Goal: Task Accomplishment & Management: Manage account settings

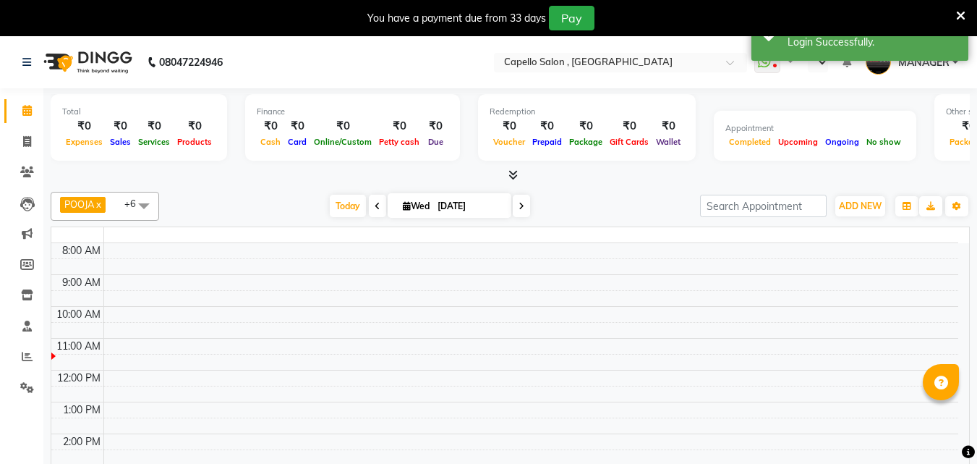
select select "en"
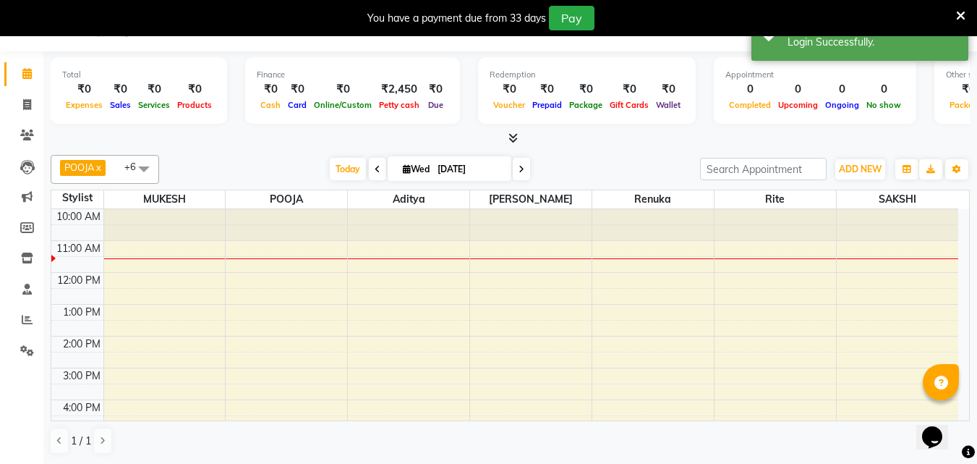
scroll to position [36, 0]
click at [22, 331] on link "Reports" at bounding box center [21, 321] width 35 height 24
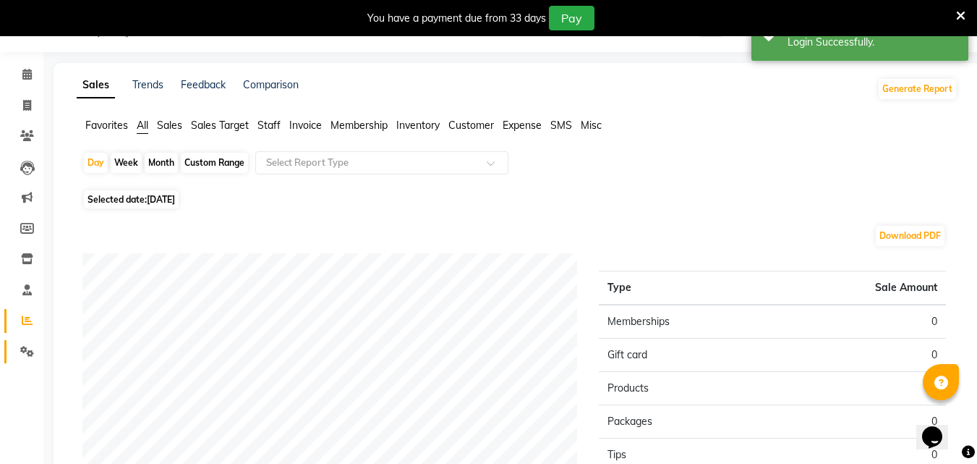
click at [35, 348] on span at bounding box center [26, 352] width 25 height 17
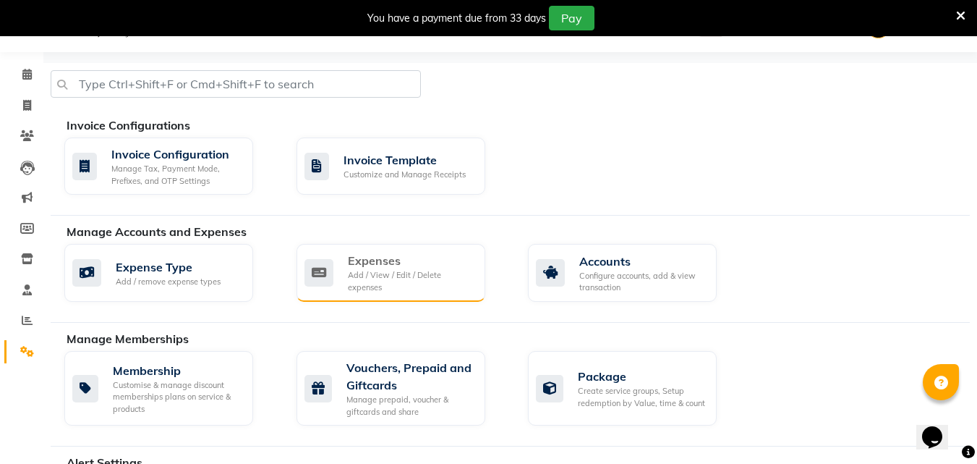
click at [394, 283] on div "Add / View / Edit / Delete expenses" at bounding box center [411, 281] width 126 height 24
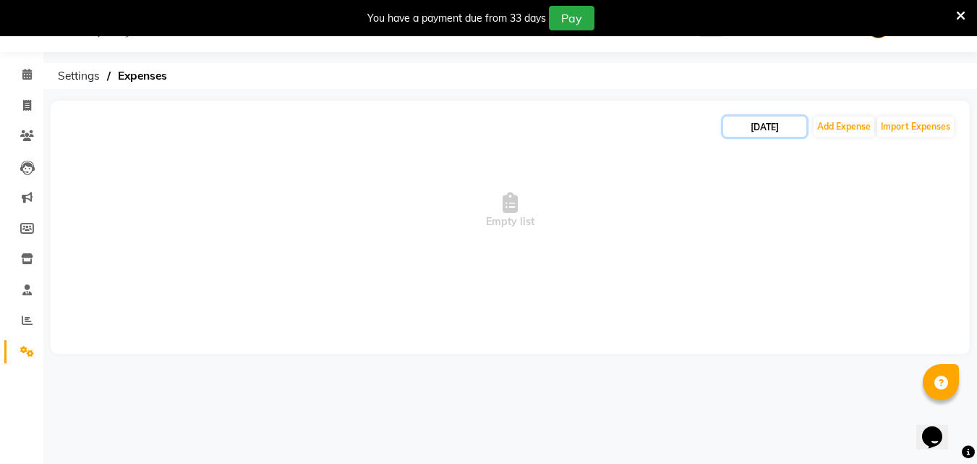
click at [768, 129] on input "[DATE]" at bounding box center [764, 126] width 83 height 20
select select "9"
select select "2025"
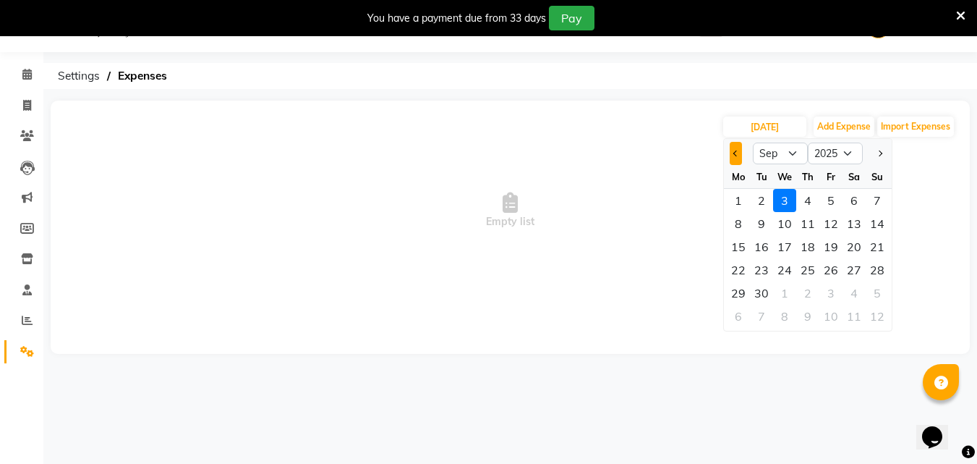
click at [736, 153] on span "Previous month" at bounding box center [737, 153] width 6 height 6
select select "8"
click at [824, 194] on div "1" at bounding box center [831, 200] width 23 height 23
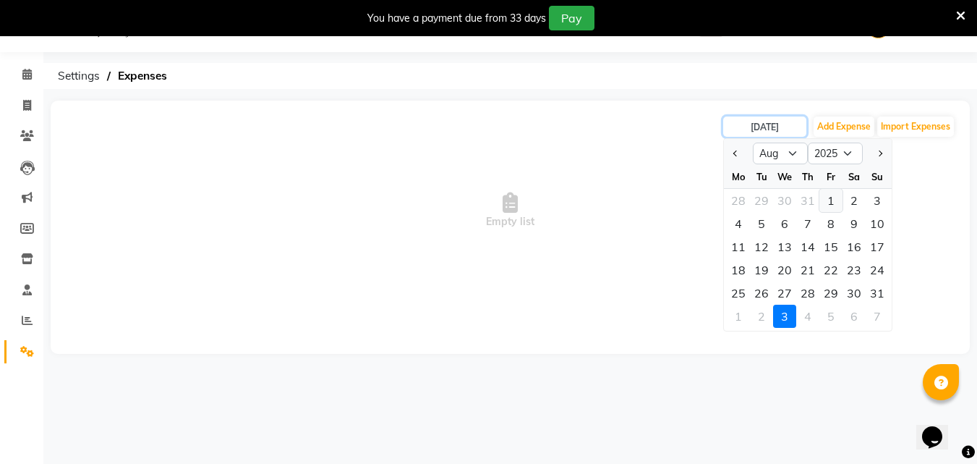
type input "[DATE]"
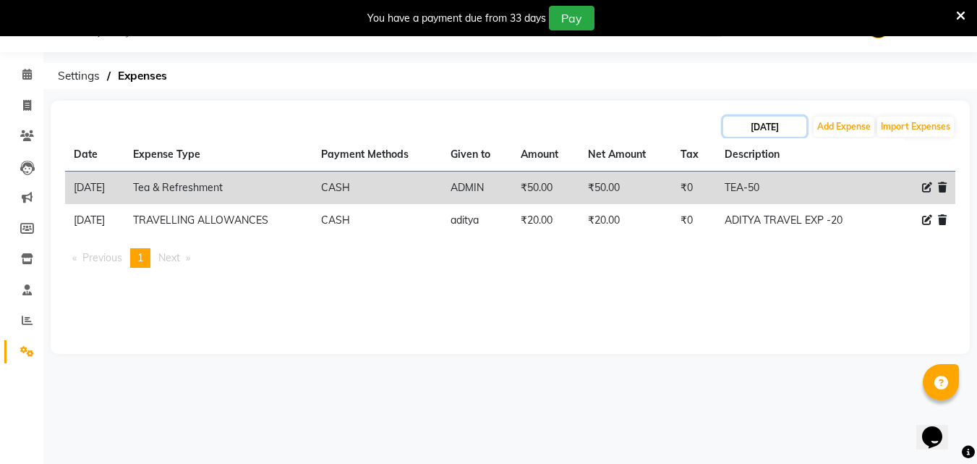
click at [786, 123] on input "[DATE]" at bounding box center [764, 126] width 83 height 20
select select "8"
select select "2025"
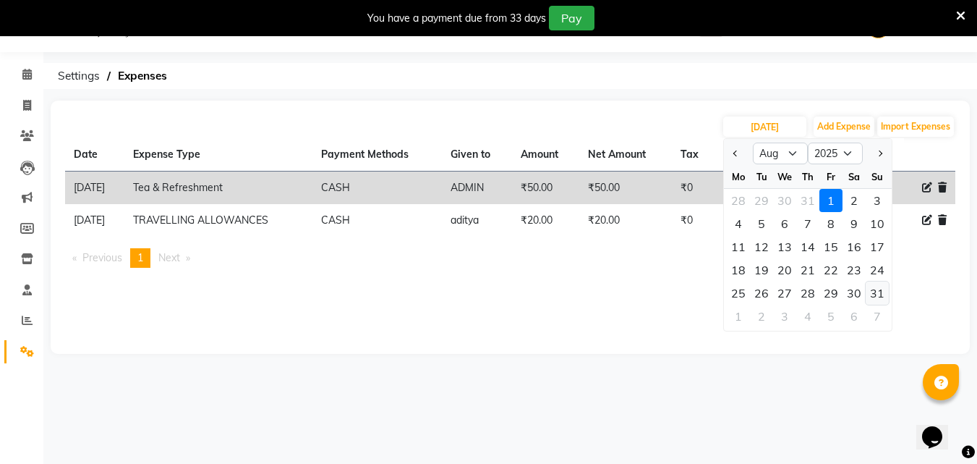
click at [875, 294] on div "31" at bounding box center [877, 292] width 23 height 23
type input "[DATE]"
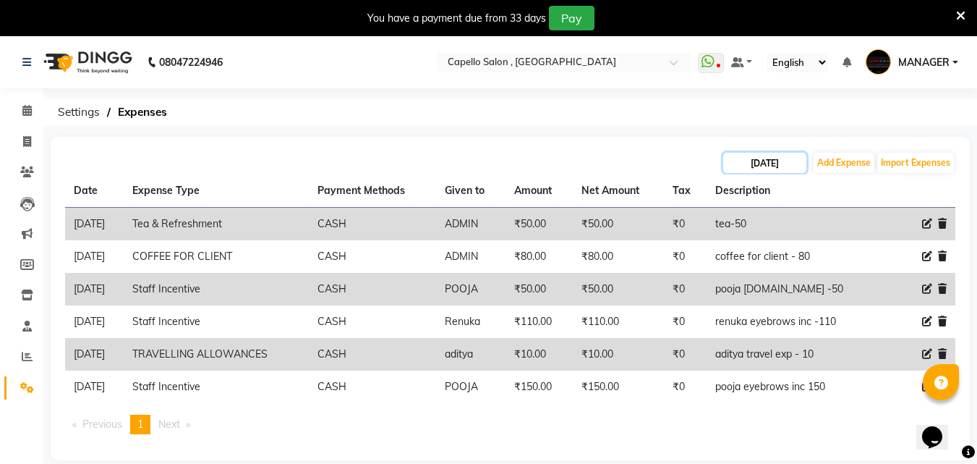
click at [779, 164] on input "[DATE]" at bounding box center [764, 163] width 83 height 20
select select "8"
select select "2025"
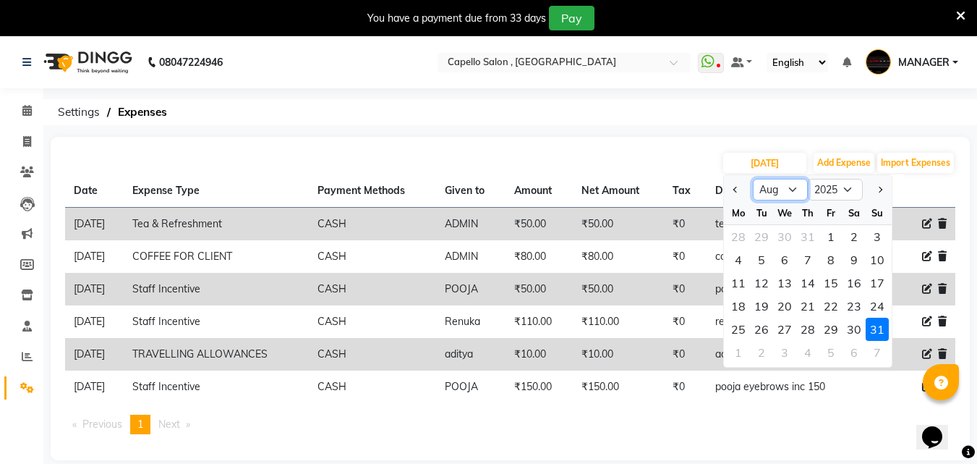
click at [791, 187] on select "Jan Feb Mar Apr May Jun [DATE] Aug Sep Oct Nov Dec" at bounding box center [780, 190] width 55 height 22
click at [753, 179] on select "Jan Feb Mar Apr May Jun [DATE] Aug Sep Oct Nov Dec" at bounding box center [780, 190] width 55 height 22
click at [875, 187] on button "Next month" at bounding box center [880, 189] width 12 height 23
click at [741, 182] on button "Previous month" at bounding box center [736, 189] width 12 height 23
select select "8"
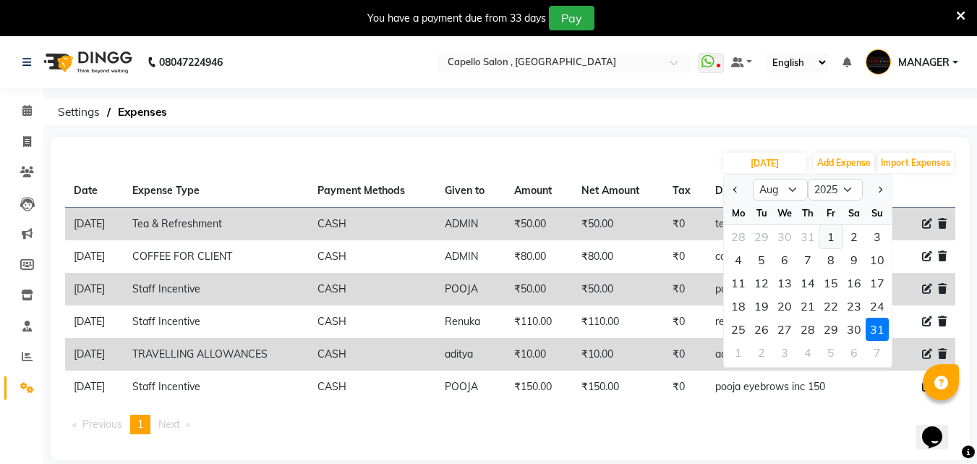
click at [831, 239] on div "1" at bounding box center [831, 236] width 23 height 23
type input "[DATE]"
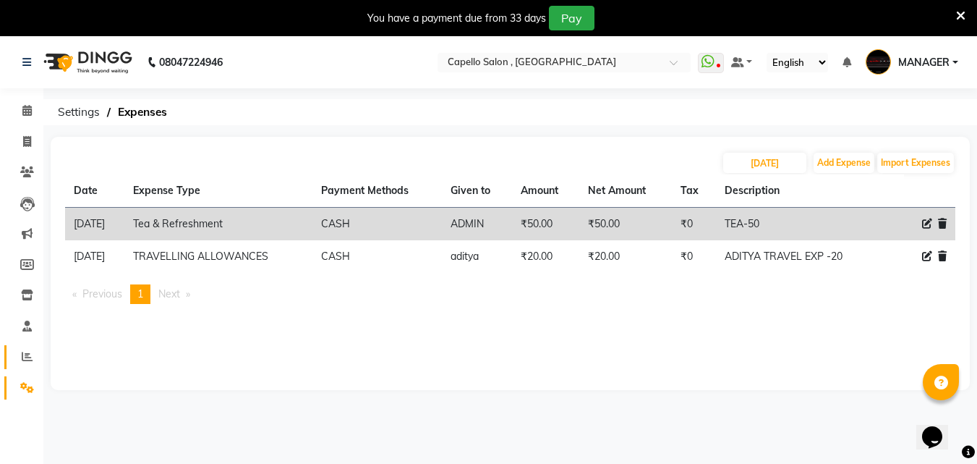
click at [17, 355] on span at bounding box center [26, 357] width 25 height 17
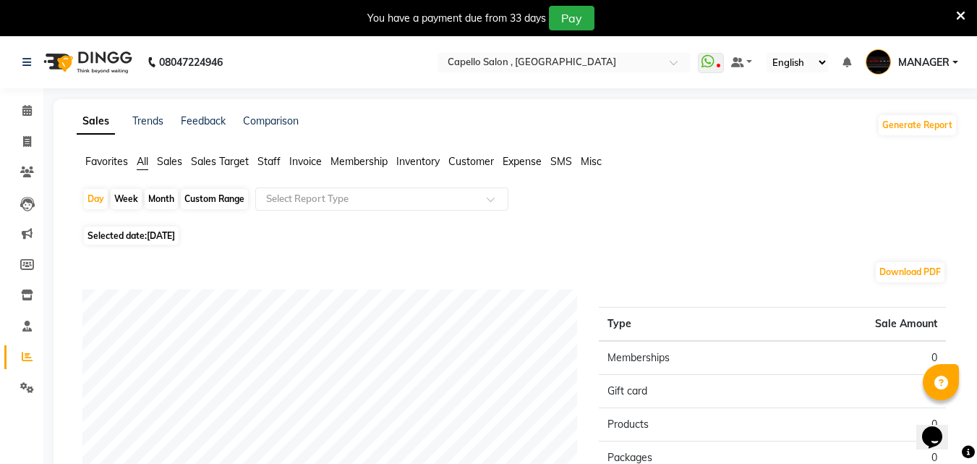
click at [215, 196] on div "Custom Range" at bounding box center [214, 199] width 67 height 20
select select "9"
select select "2025"
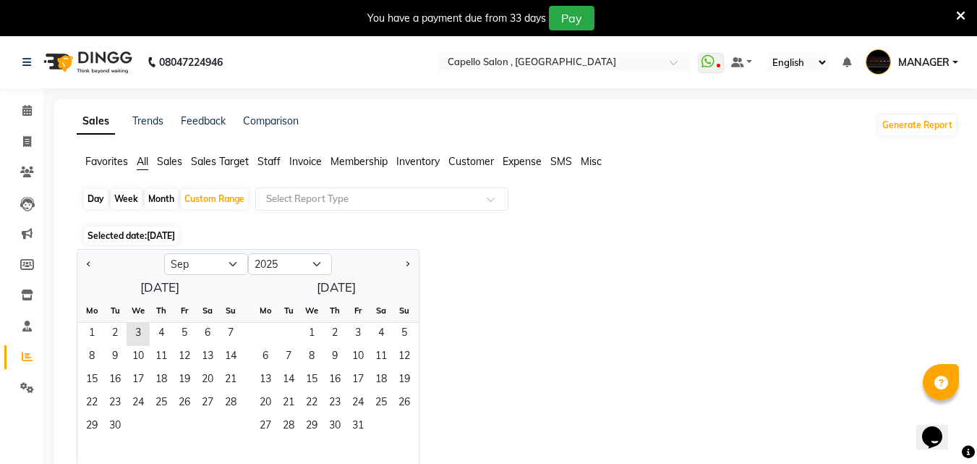
click at [95, 254] on div at bounding box center [120, 263] width 87 height 23
click at [164, 196] on div "Month" at bounding box center [161, 199] width 33 height 20
select select "9"
select select "2025"
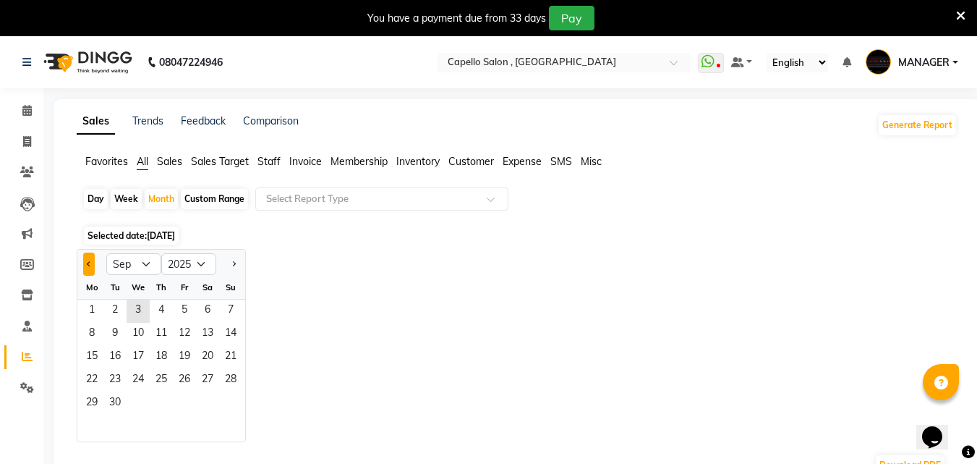
click at [84, 264] on button "Previous month" at bounding box center [89, 263] width 12 height 23
click at [86, 258] on button "Previous month" at bounding box center [89, 263] width 12 height 23
click at [236, 258] on button "Next month" at bounding box center [234, 263] width 12 height 23
select select "8"
click at [184, 307] on span "1" at bounding box center [184, 311] width 23 height 23
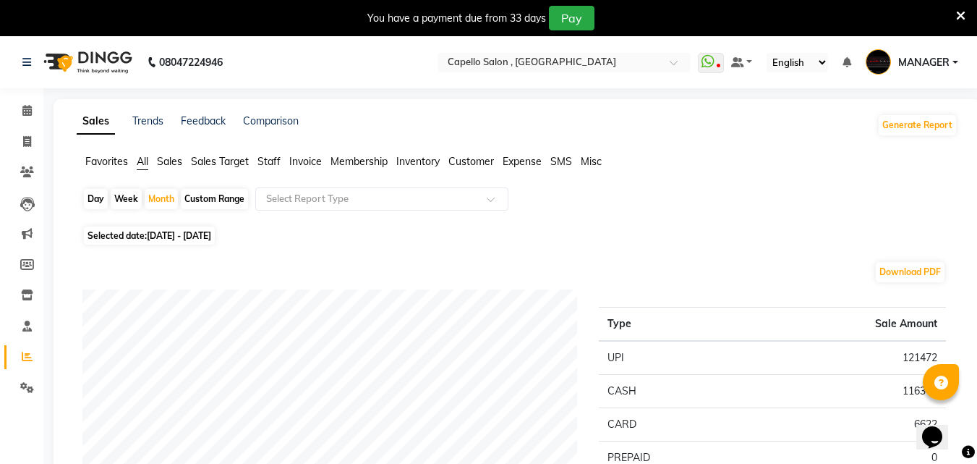
click at [276, 165] on span "Staff" at bounding box center [269, 161] width 23 height 13
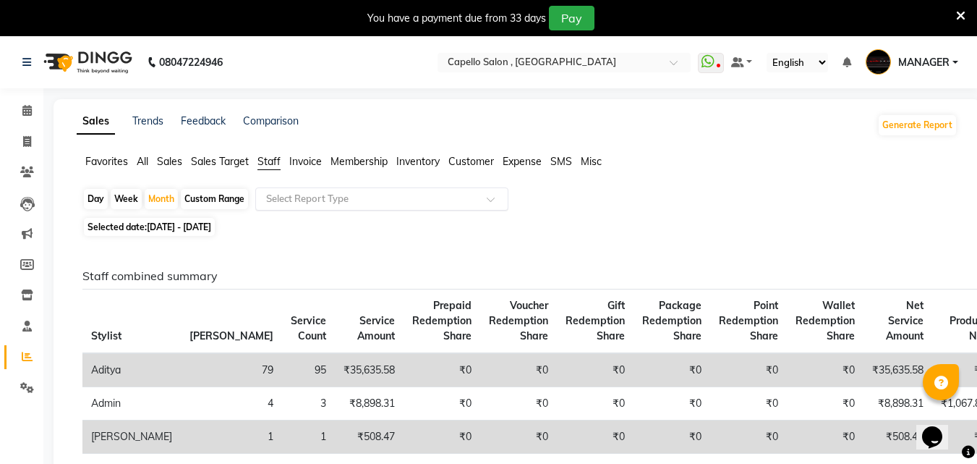
click at [326, 200] on input "text" at bounding box center [367, 199] width 208 height 14
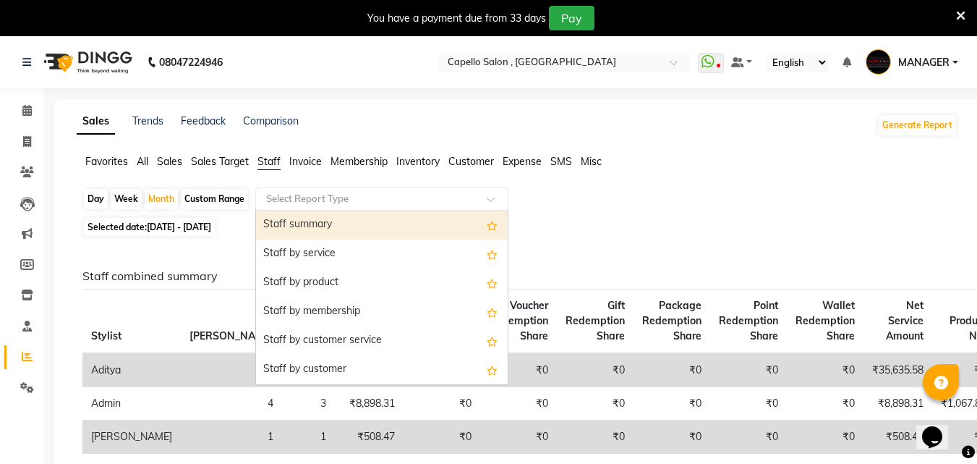
click at [524, 166] on span "Expense" at bounding box center [522, 161] width 39 height 13
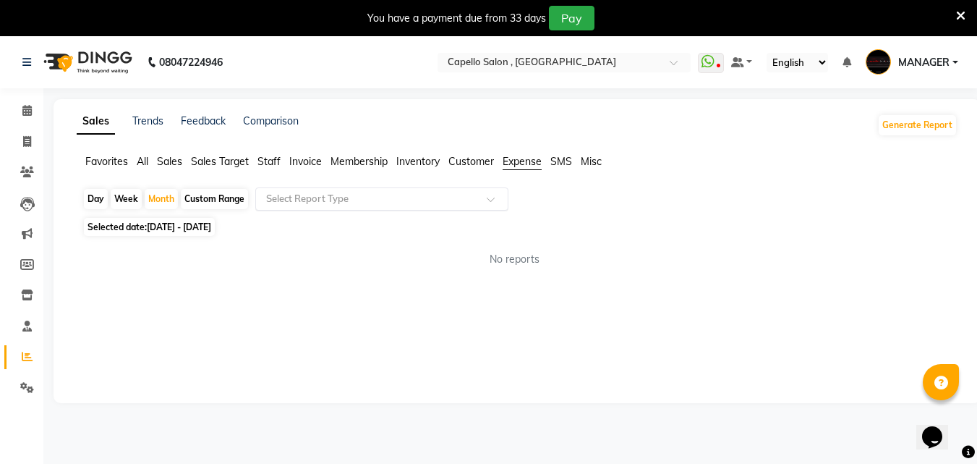
click at [328, 195] on input "text" at bounding box center [367, 199] width 208 height 14
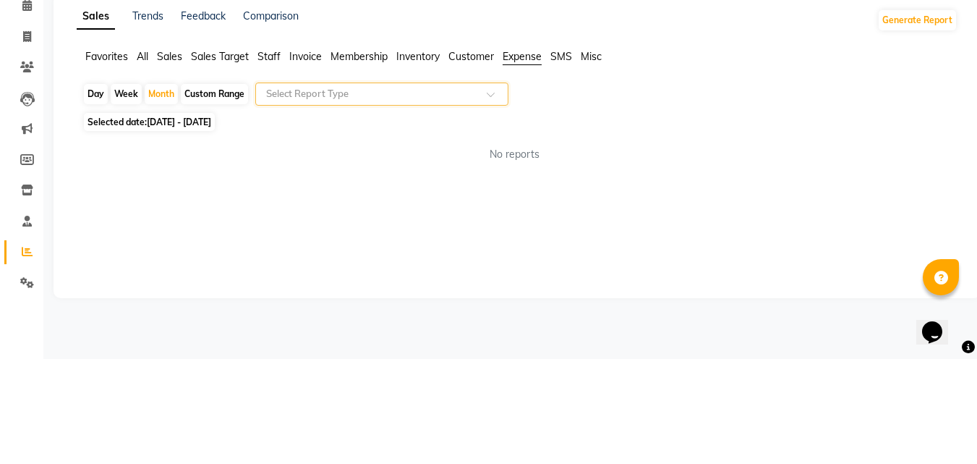
click at [378, 200] on input "text" at bounding box center [367, 199] width 208 height 14
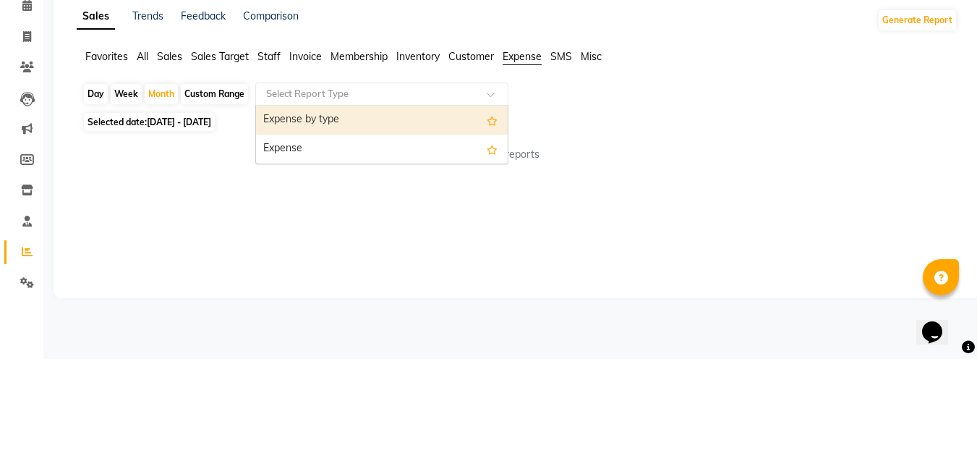
click at [342, 257] on div "Expense" at bounding box center [382, 253] width 252 height 29
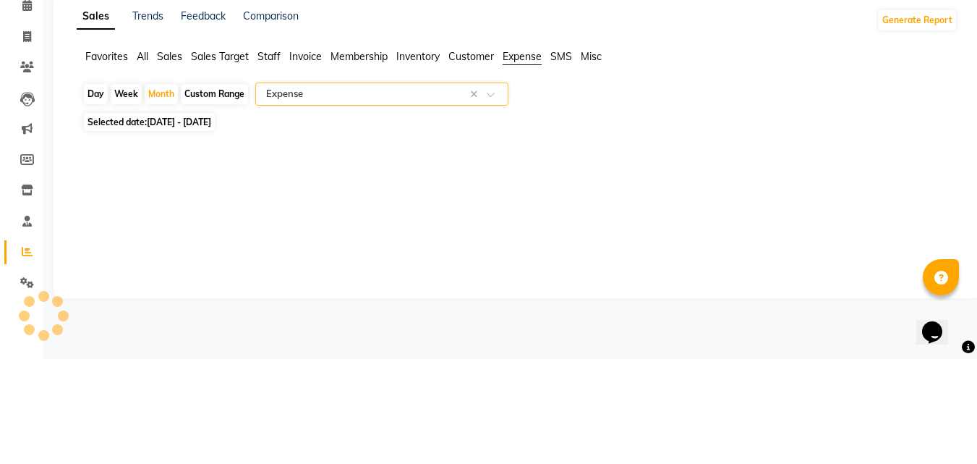
select select "full_report"
select select "csv"
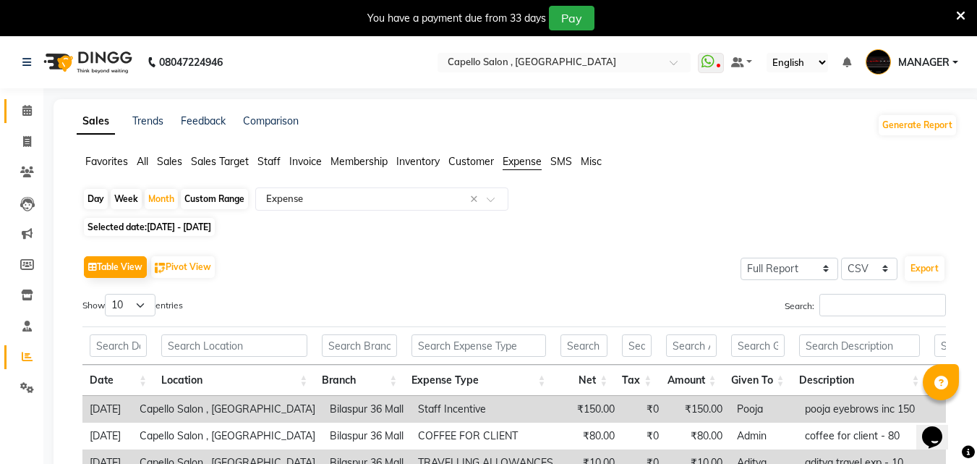
click at [26, 111] on icon at bounding box center [26, 110] width 9 height 11
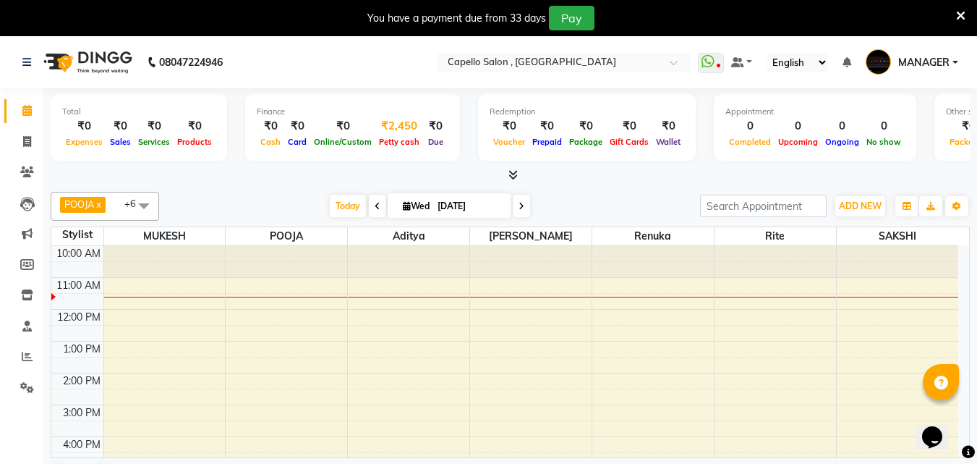
click at [383, 128] on div "₹2,450" at bounding box center [399, 126] width 48 height 17
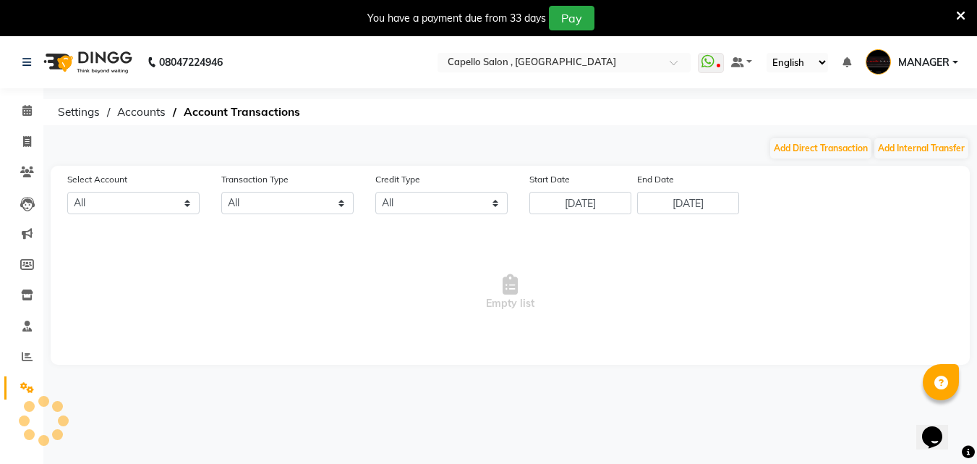
select select "2274"
click at [828, 147] on button "Add Direct Transaction" at bounding box center [820, 148] width 101 height 20
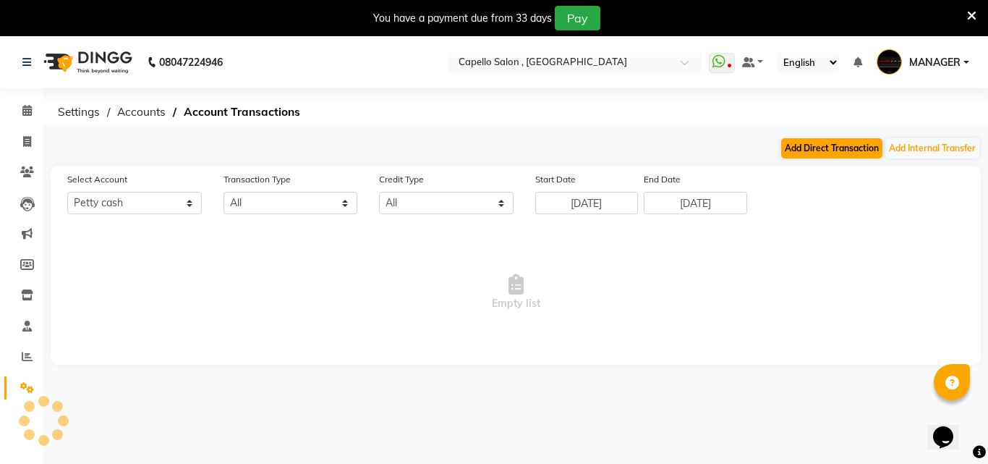
select select "direct"
select select "2274"
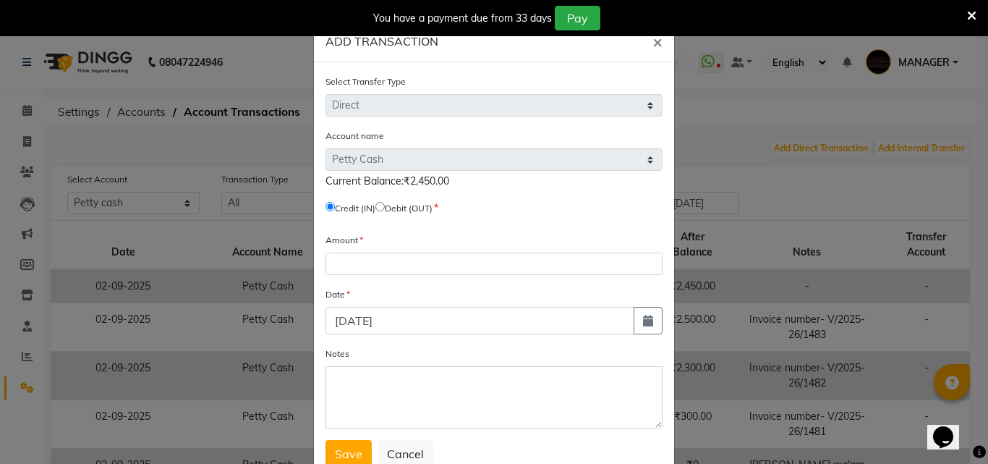
click at [384, 202] on input "radio" at bounding box center [379, 206] width 9 height 9
radio input "true"
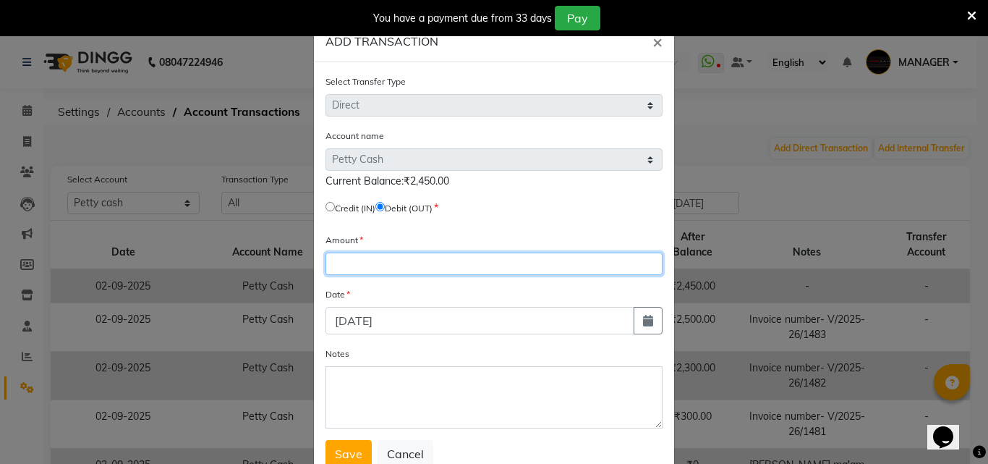
click at [428, 260] on input "number" at bounding box center [494, 263] width 337 height 22
type input "2450"
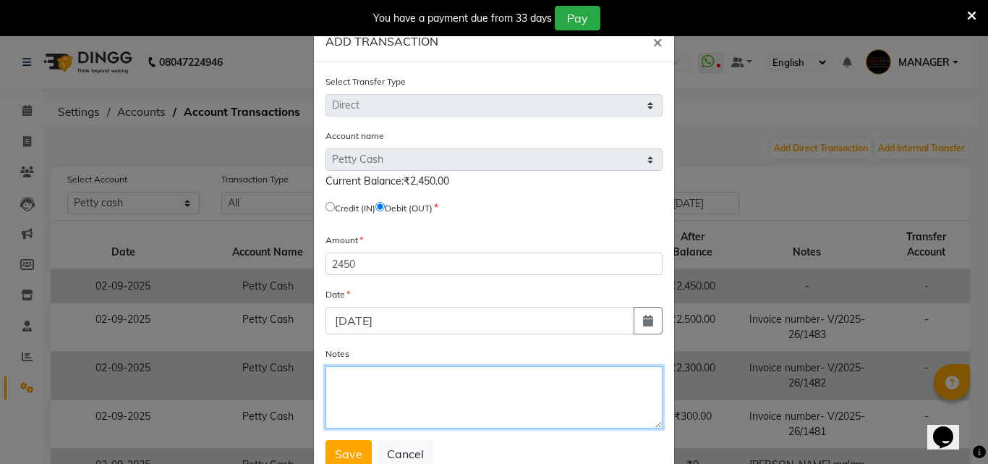
click at [457, 411] on textarea "Notes" at bounding box center [494, 397] width 337 height 62
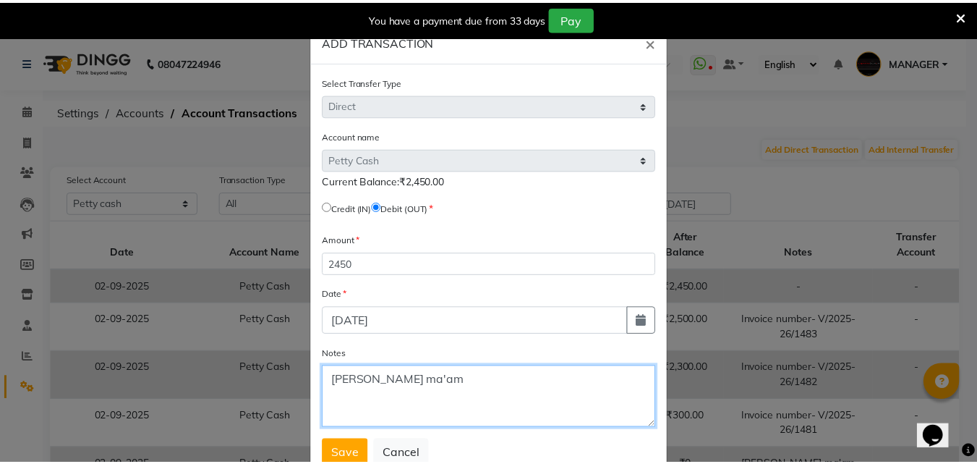
scroll to position [48, 0]
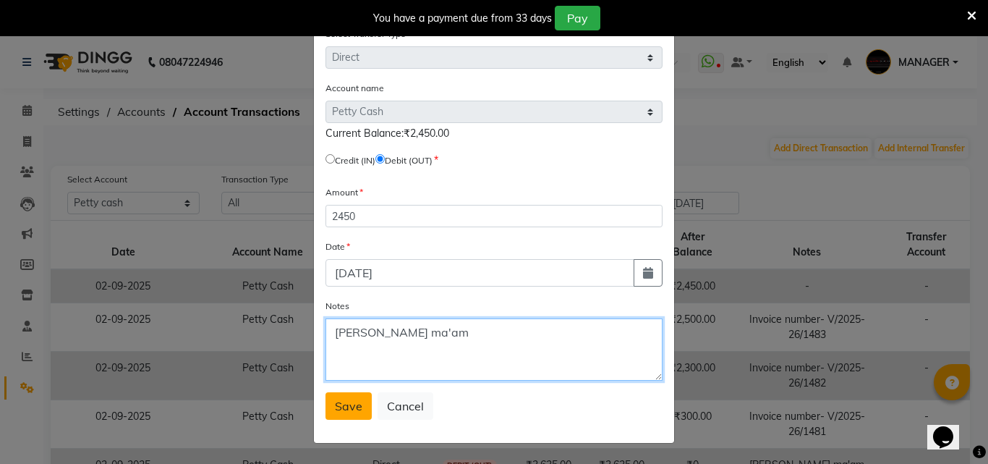
type textarea "[PERSON_NAME] ma'am"
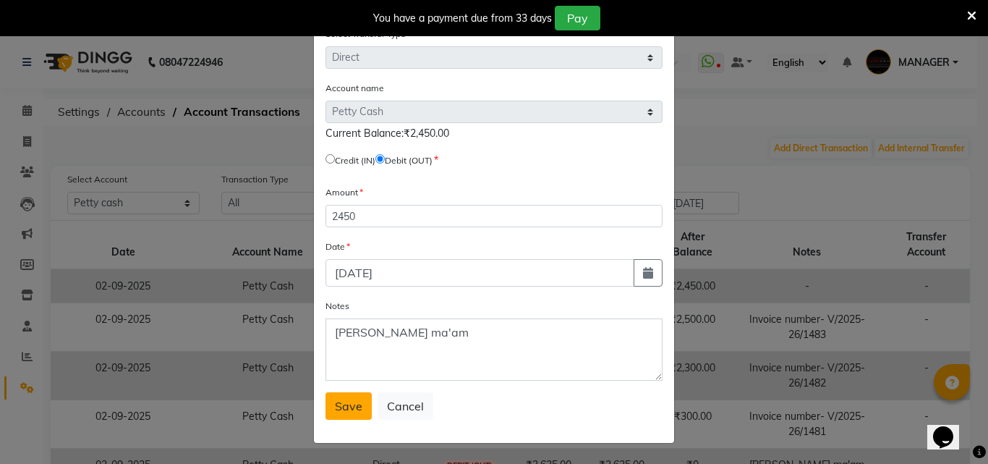
click at [344, 404] on span "Save" at bounding box center [348, 406] width 27 height 14
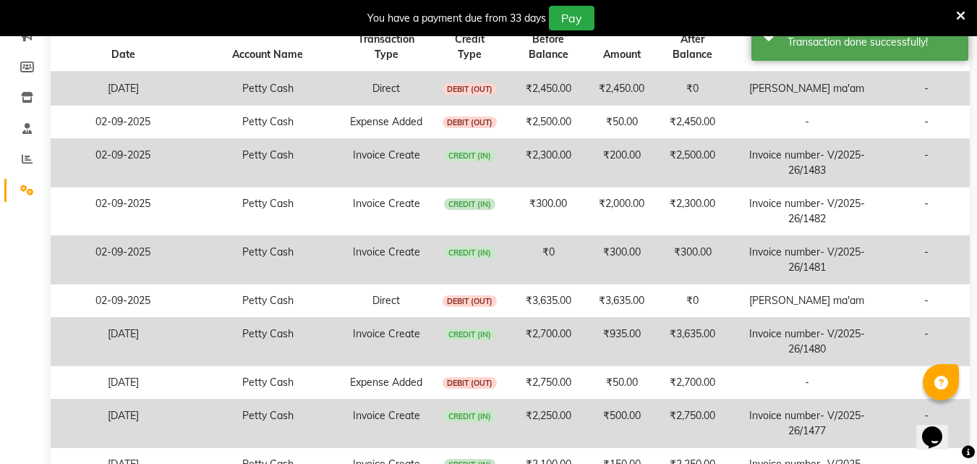
scroll to position [0, 0]
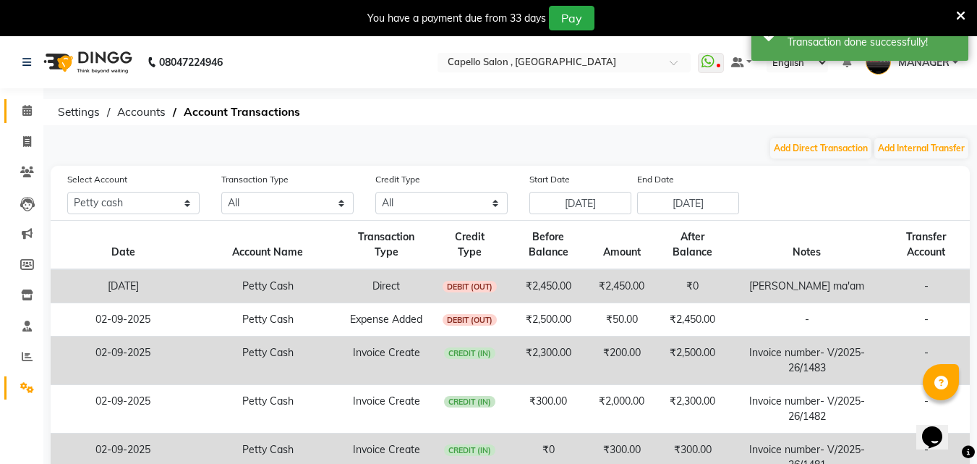
click at [23, 116] on span at bounding box center [26, 111] width 25 height 17
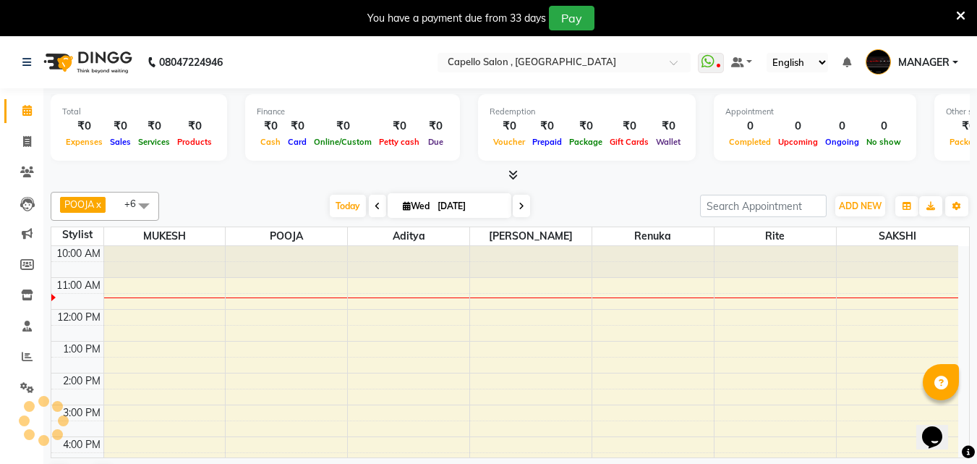
click at [909, 59] on span "MANAGER" at bounding box center [924, 62] width 51 height 15
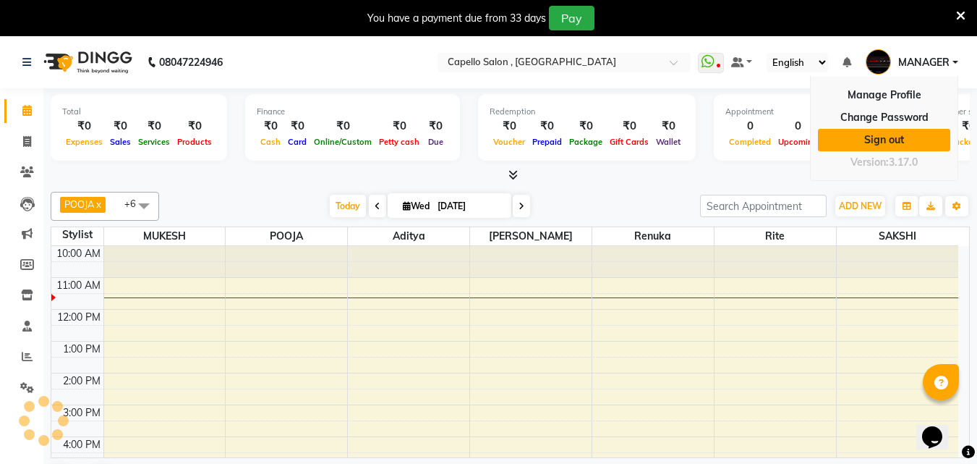
click at [885, 140] on link "Sign out" at bounding box center [884, 140] width 132 height 22
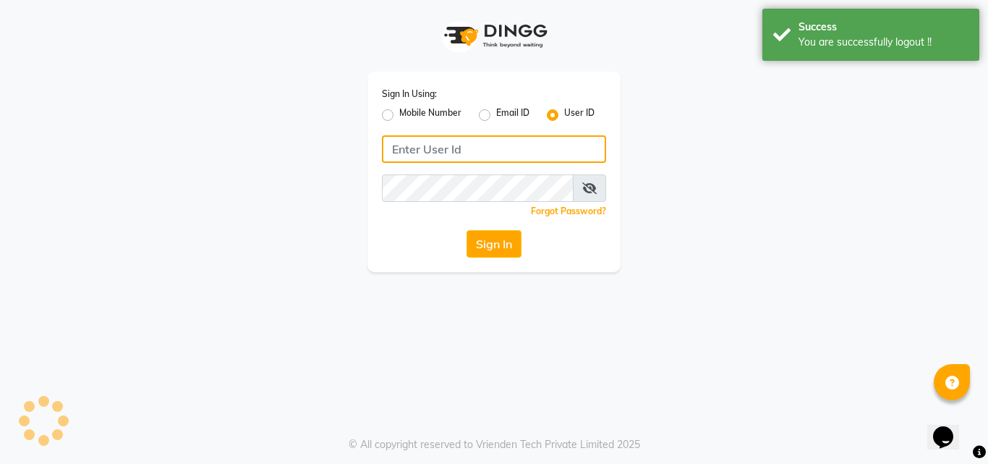
type input "7768950777"
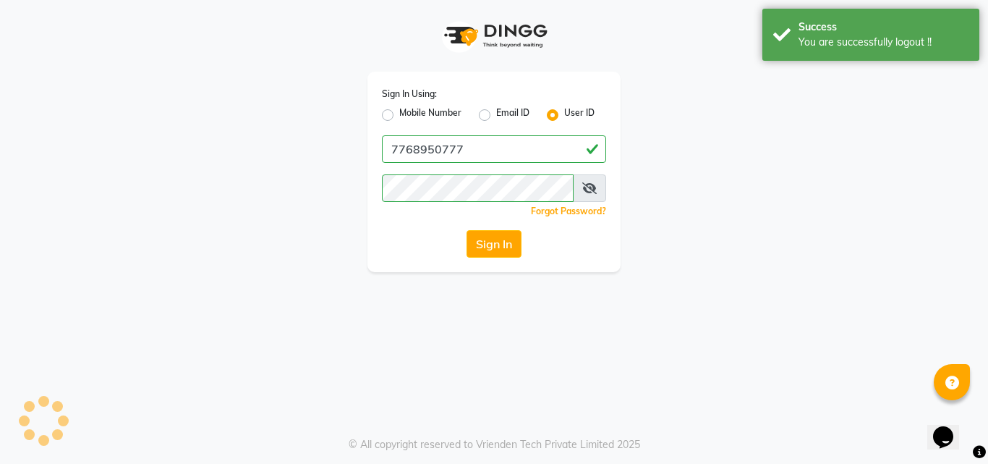
click at [399, 114] on label "Mobile Number" at bounding box center [430, 114] width 62 height 17
click at [399, 114] on input "Mobile Number" at bounding box center [403, 110] width 9 height 9
radio input "true"
radio input "false"
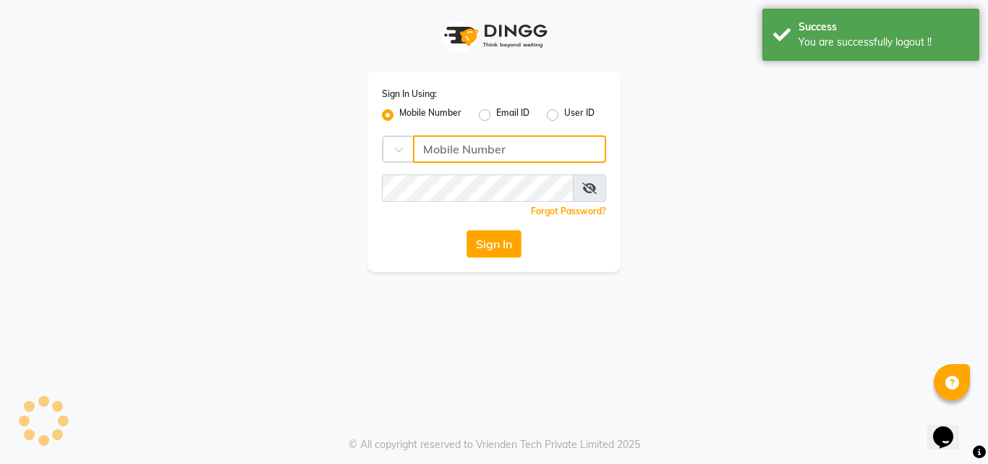
click at [459, 148] on input "Username" at bounding box center [509, 148] width 193 height 27
type input "8085777116"
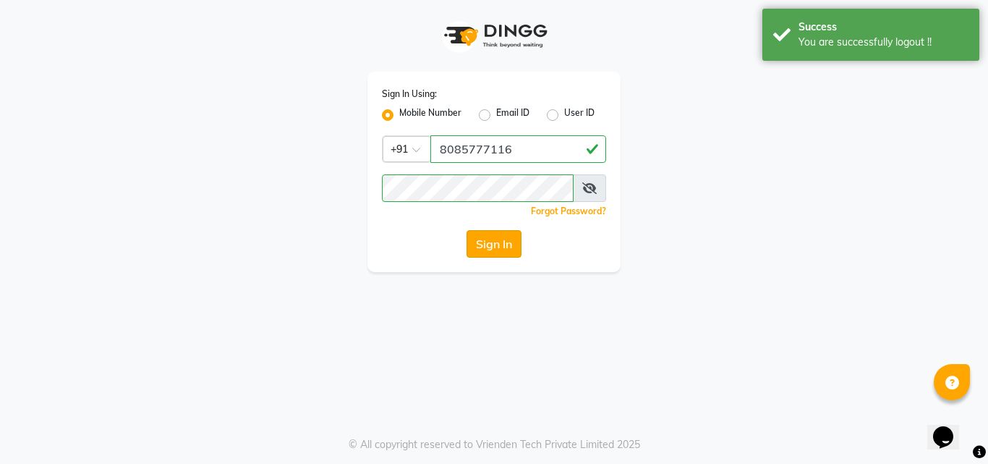
click at [479, 239] on button "Sign In" at bounding box center [494, 243] width 55 height 27
